Goal: Task Accomplishment & Management: Use online tool/utility

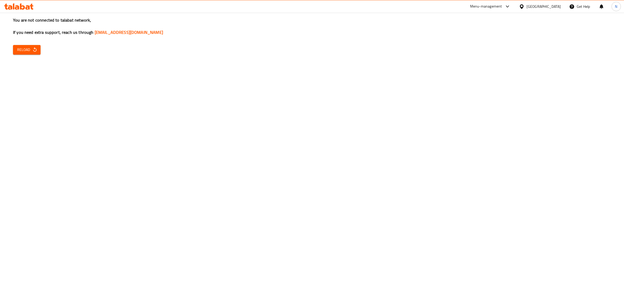
click at [33, 55] on div "You are not connected to talabat network, If you need extra support, reach us t…" at bounding box center [312, 148] width 624 height 296
click at [32, 51] on icon "button" at bounding box center [34, 49] width 5 height 5
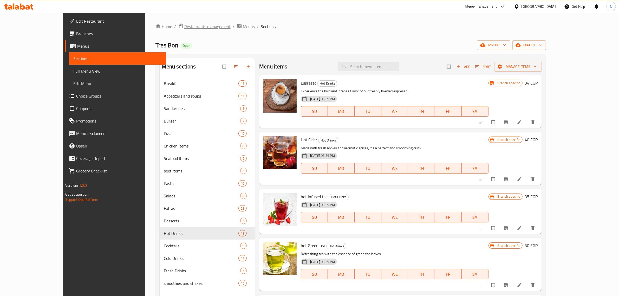
click at [184, 24] on span "Restaurants management" at bounding box center [207, 26] width 46 height 6
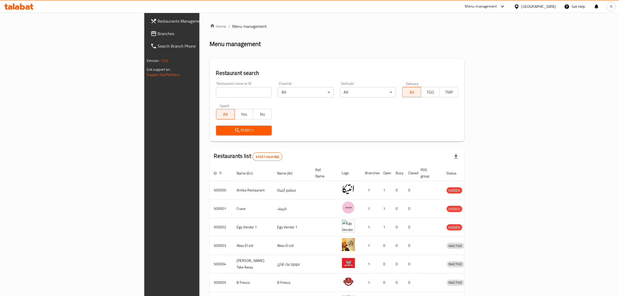
click at [216, 95] on input "search" at bounding box center [244, 92] width 56 height 10
paste input "608882"
type input "608882"
click button "Search" at bounding box center [244, 131] width 56 height 10
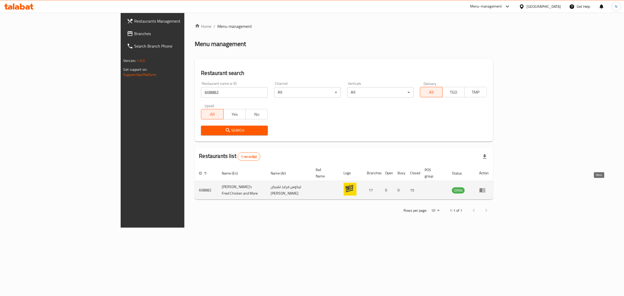
click at [485, 188] on icon "enhanced table" at bounding box center [482, 190] width 6 height 4
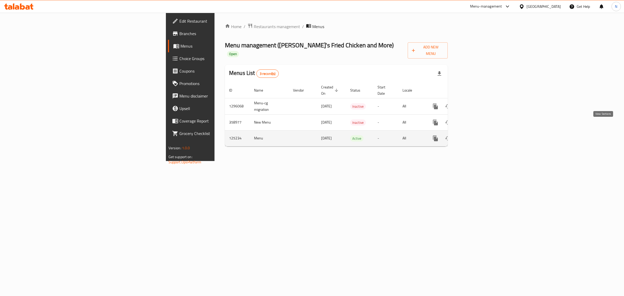
click at [476, 135] on icon "enhanced table" at bounding box center [473, 138] width 6 height 6
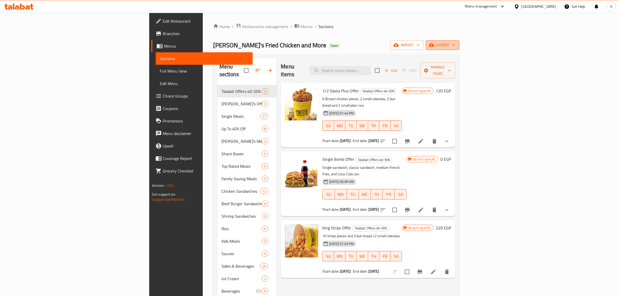
click at [455, 47] on span "export" at bounding box center [442, 45] width 25 height 6
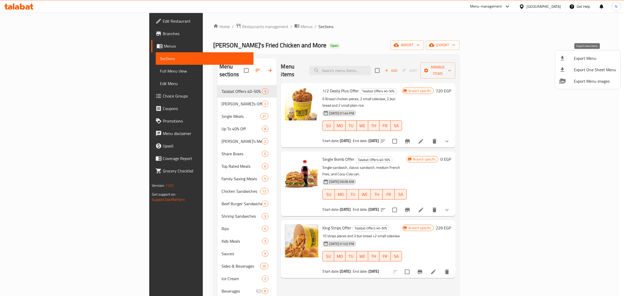
click at [590, 56] on span "Export Menu" at bounding box center [595, 58] width 42 height 6
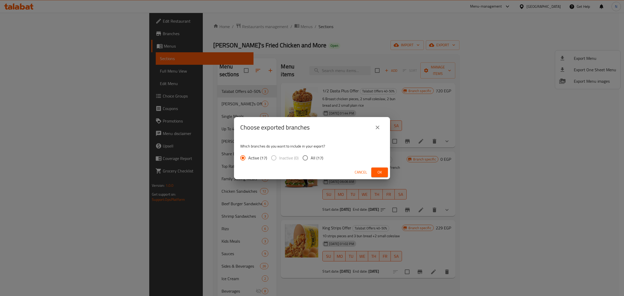
click at [316, 159] on span "All (17)" at bounding box center [317, 158] width 12 height 6
click at [311, 159] on input "All (17)" at bounding box center [305, 157] width 11 height 11
radio input "true"
click at [358, 175] on span "Cancel" at bounding box center [361, 172] width 12 height 6
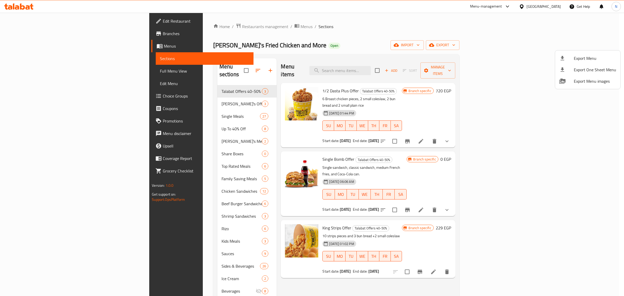
click at [386, 36] on div at bounding box center [312, 148] width 624 height 296
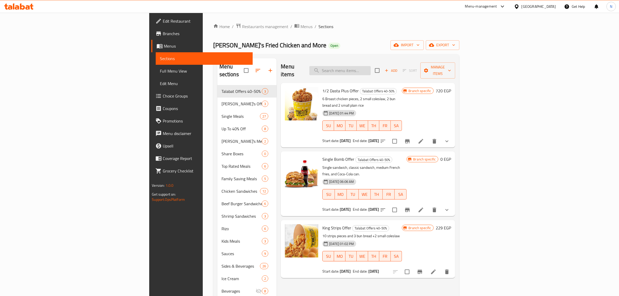
click at [371, 66] on input "search" at bounding box center [339, 70] width 61 height 9
paste input "offer 1."
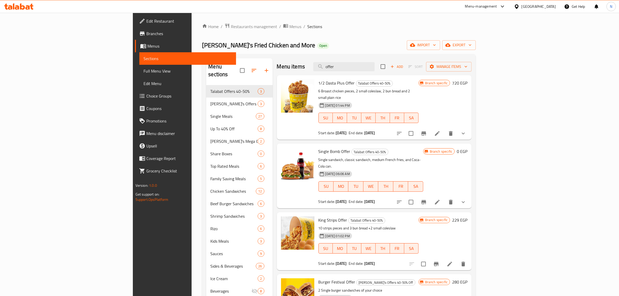
type input "offer"
click at [146, 35] on span "Branches" at bounding box center [189, 33] width 86 height 6
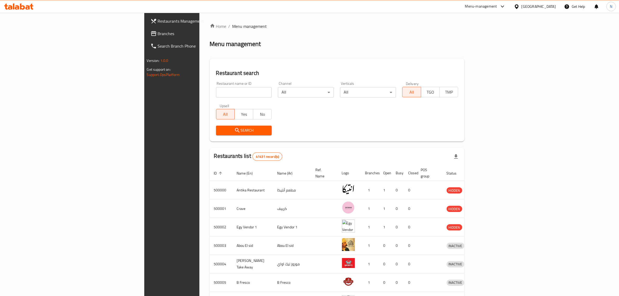
click at [506, 7] on icon at bounding box center [502, 6] width 6 height 6
click at [478, 36] on div "Agent Campaigns Center" at bounding box center [477, 35] width 39 height 6
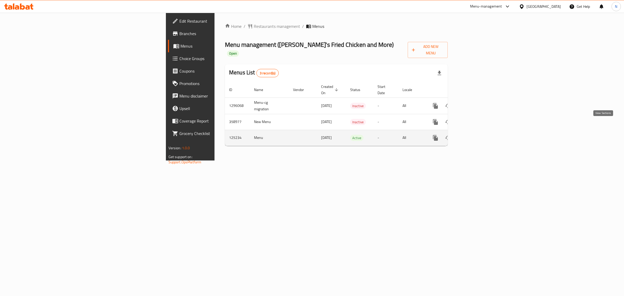
click at [475, 135] on icon "enhanced table" at bounding box center [473, 137] width 5 height 5
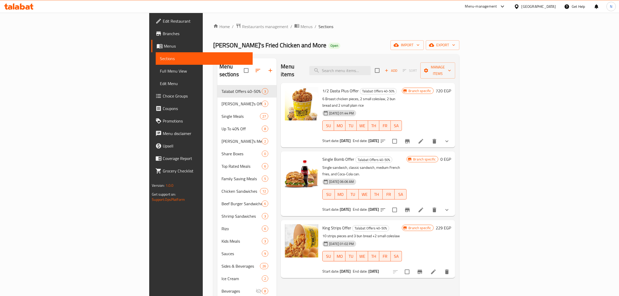
click at [455, 83] on div "1/2 Dasta Plus Offer Talabat Offers 40-50% 6 Broast chicken pieces, 2 small col…" at bounding box center [368, 115] width 174 height 64
click at [455, 70] on button "Manage items" at bounding box center [437, 70] width 35 height 16
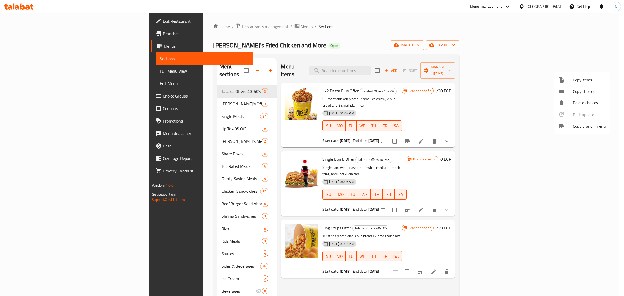
click at [593, 43] on div at bounding box center [312, 148] width 624 height 296
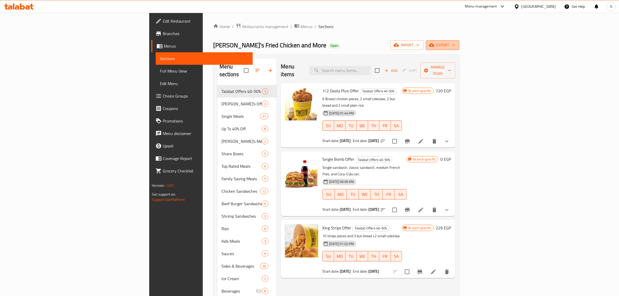
click at [455, 43] on span "export" at bounding box center [442, 45] width 25 height 6
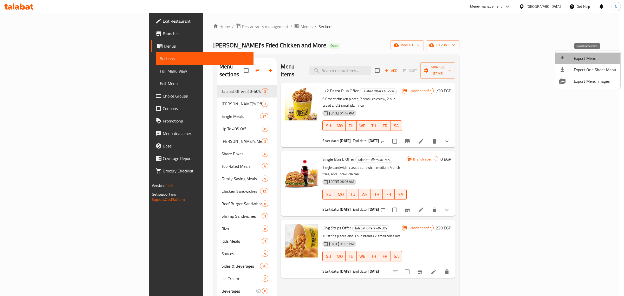
click at [580, 56] on span "Export Menu" at bounding box center [595, 58] width 42 height 6
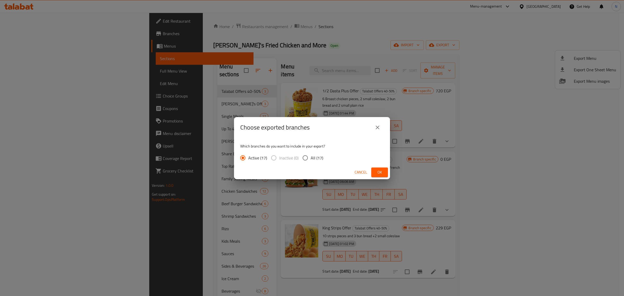
click at [314, 157] on span "All (17)" at bounding box center [317, 158] width 12 height 6
click at [311, 157] on input "All (17)" at bounding box center [305, 157] width 11 height 11
radio input "true"
click at [381, 170] on span "Ok" at bounding box center [379, 172] width 8 height 6
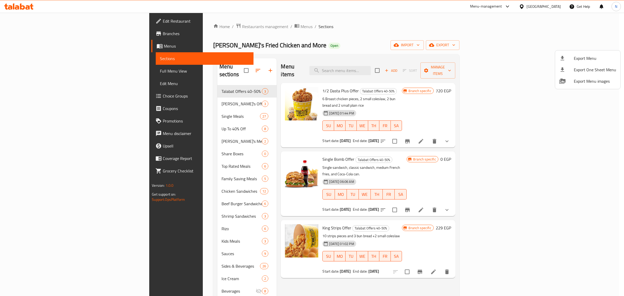
click at [357, 29] on div at bounding box center [312, 148] width 624 height 296
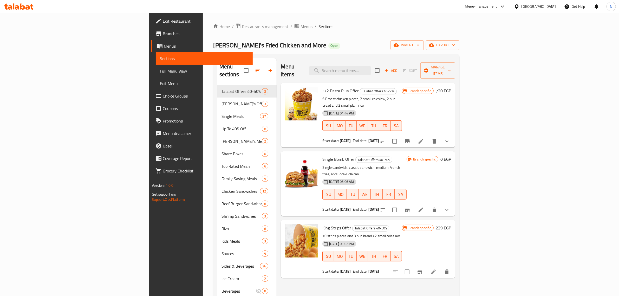
click at [163, 33] on span "Branches" at bounding box center [206, 33] width 86 height 6
